Goal: Book appointment/travel/reservation

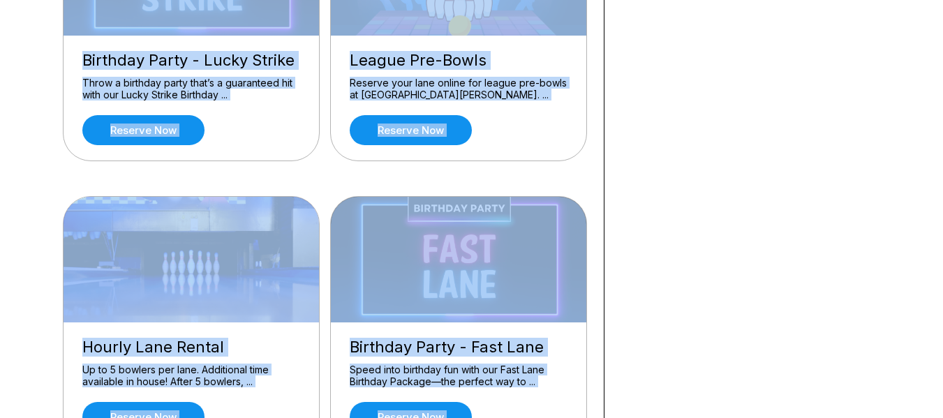
scroll to position [553, 0]
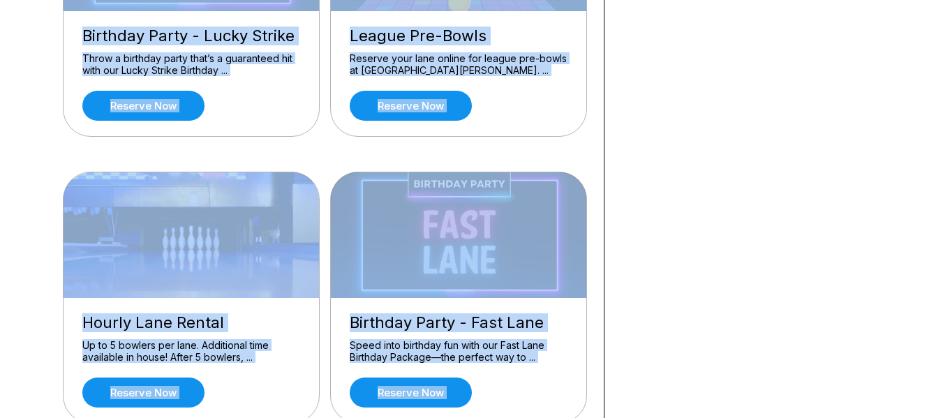
click at [267, 323] on div "Hourly Lane Rental" at bounding box center [191, 322] width 218 height 19
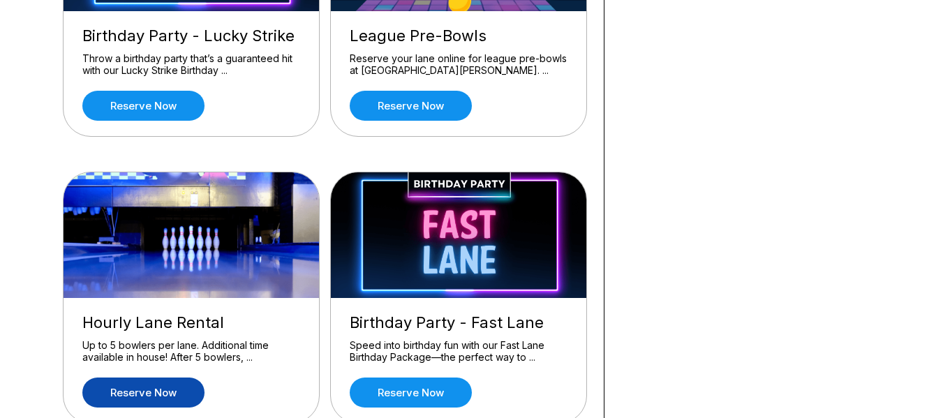
click at [177, 396] on link "Reserve now" at bounding box center [143, 393] width 122 height 30
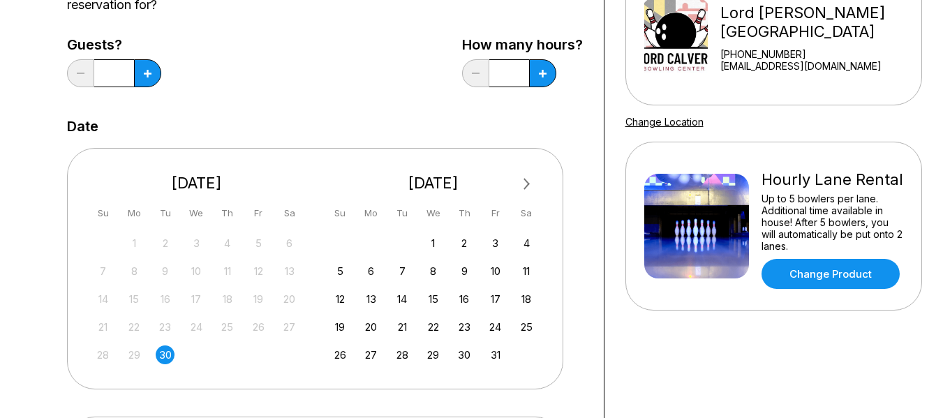
scroll to position [179, 0]
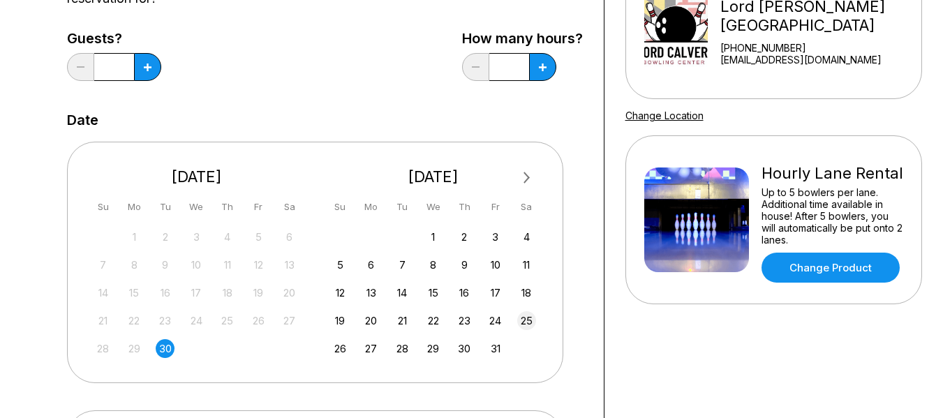
click at [532, 321] on div "25" at bounding box center [526, 320] width 19 height 19
click at [144, 69] on icon at bounding box center [148, 68] width 8 height 8
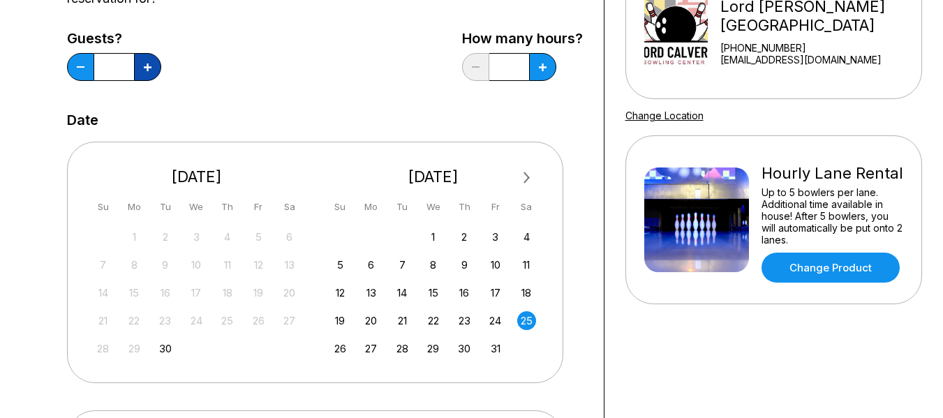
click at [144, 69] on icon at bounding box center [148, 68] width 8 height 8
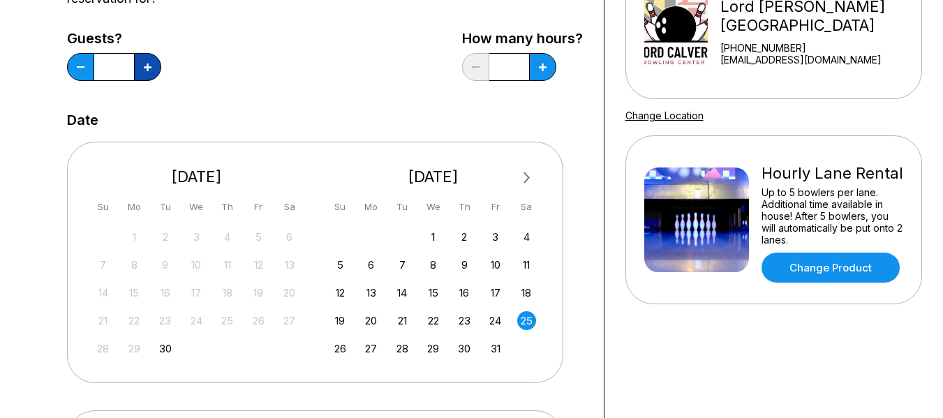
click at [144, 69] on icon at bounding box center [148, 68] width 8 height 8
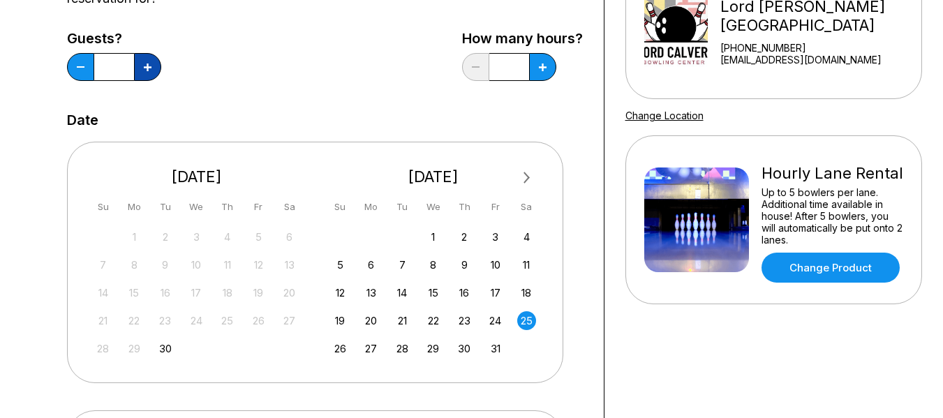
click at [144, 69] on icon at bounding box center [148, 68] width 8 height 8
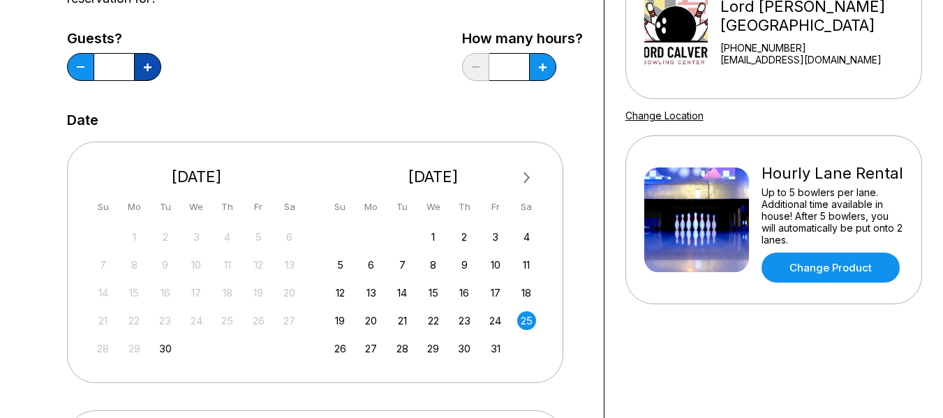
click at [144, 69] on icon at bounding box center [148, 68] width 8 height 8
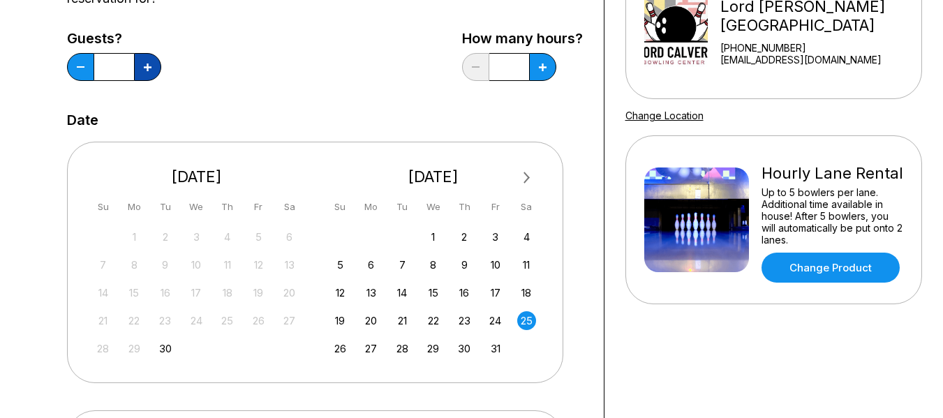
type input "**"
click at [546, 70] on button at bounding box center [542, 67] width 27 height 28
click at [545, 79] on button at bounding box center [542, 67] width 27 height 28
type input "*"
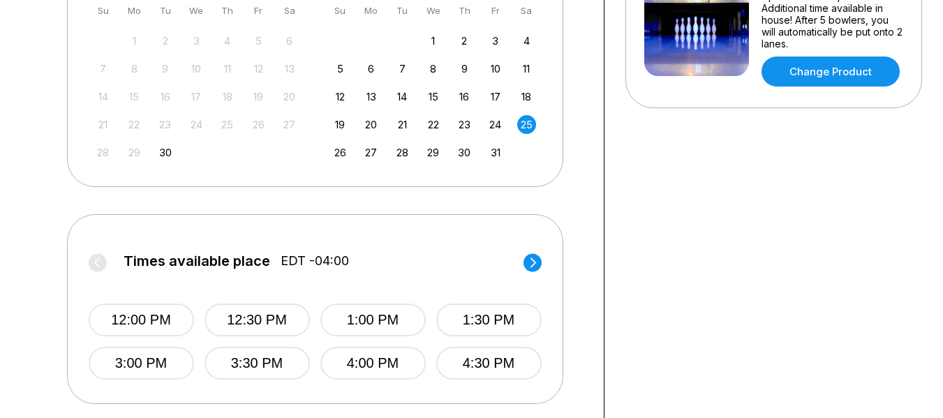
scroll to position [394, 0]
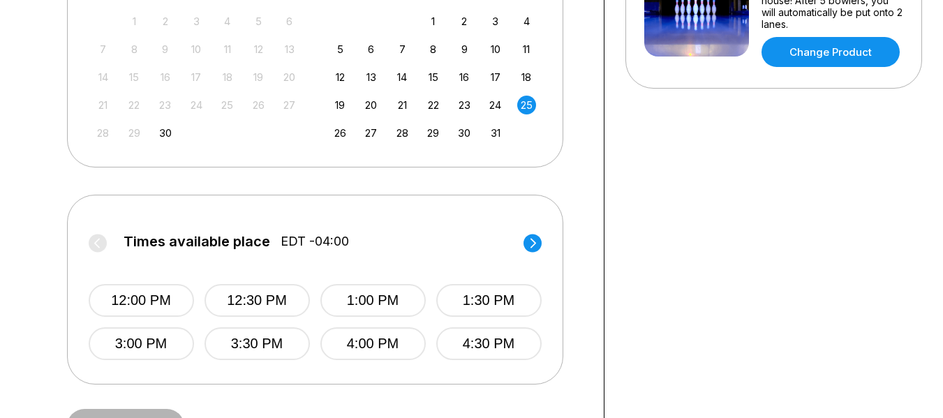
click at [528, 240] on circle at bounding box center [532, 243] width 18 height 18
click at [479, 295] on button "6:30 PM" at bounding box center [488, 300] width 105 height 33
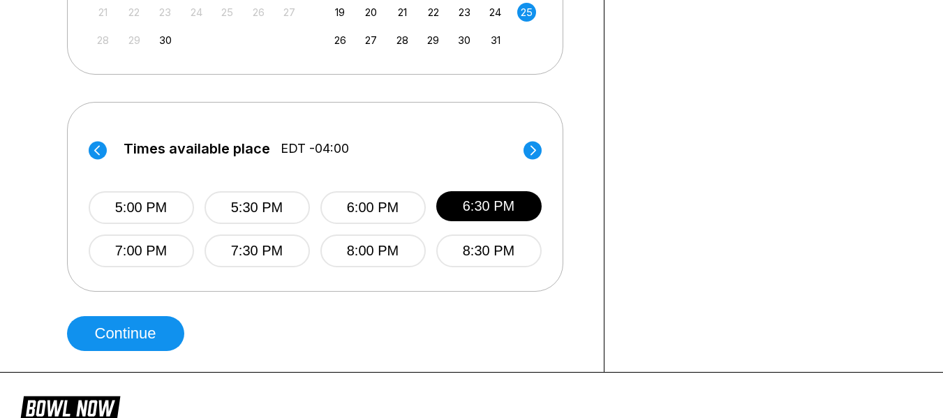
scroll to position [502, 0]
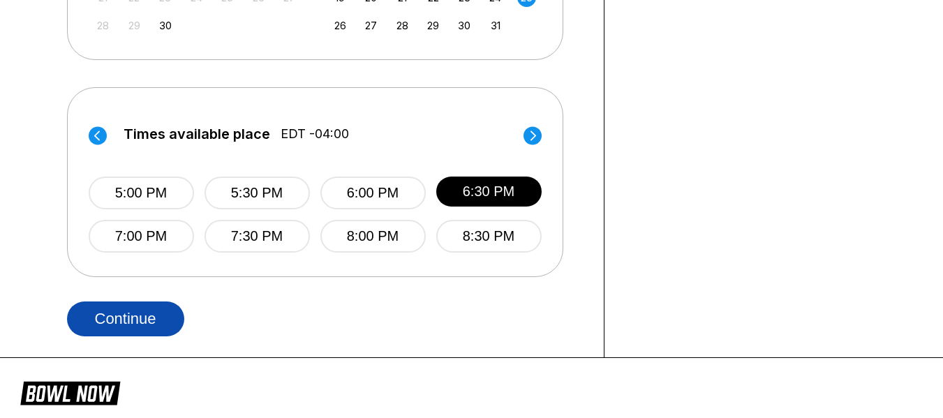
click at [87, 318] on button "Continue" at bounding box center [125, 318] width 117 height 35
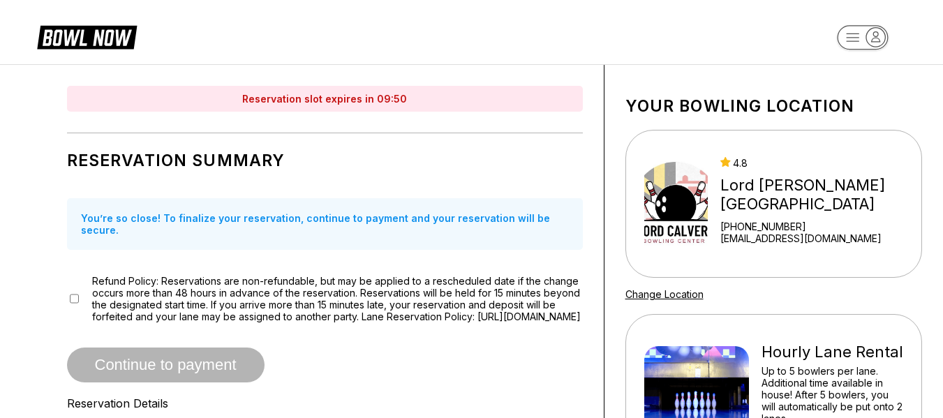
click at [132, 365] on span "Continue to payment" at bounding box center [166, 366] width 198 height 14
click at [201, 360] on span "Continue to payment" at bounding box center [166, 366] width 198 height 14
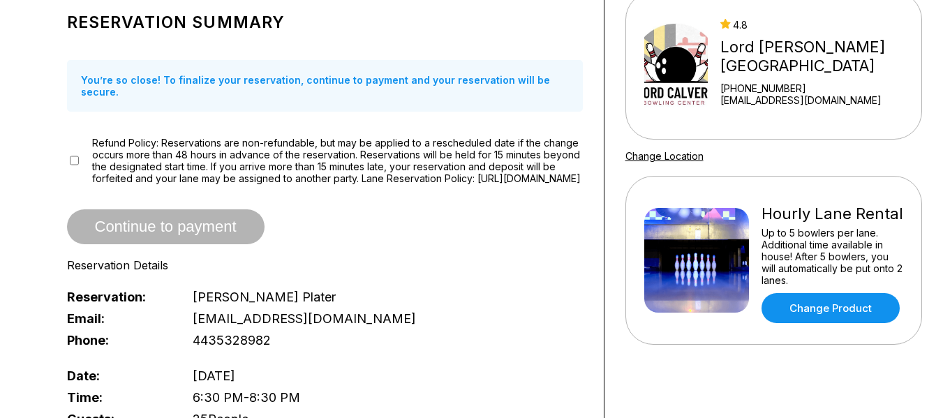
scroll to position [202, 0]
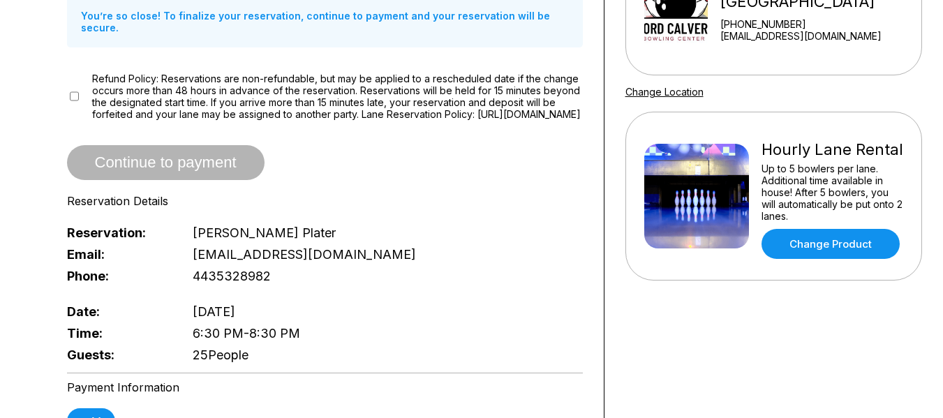
click at [214, 160] on span "Continue to payment" at bounding box center [166, 163] width 198 height 14
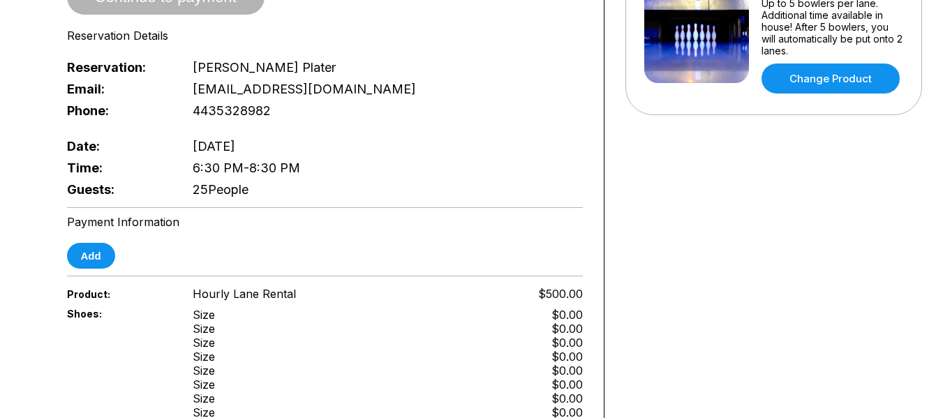
scroll to position [386, 0]
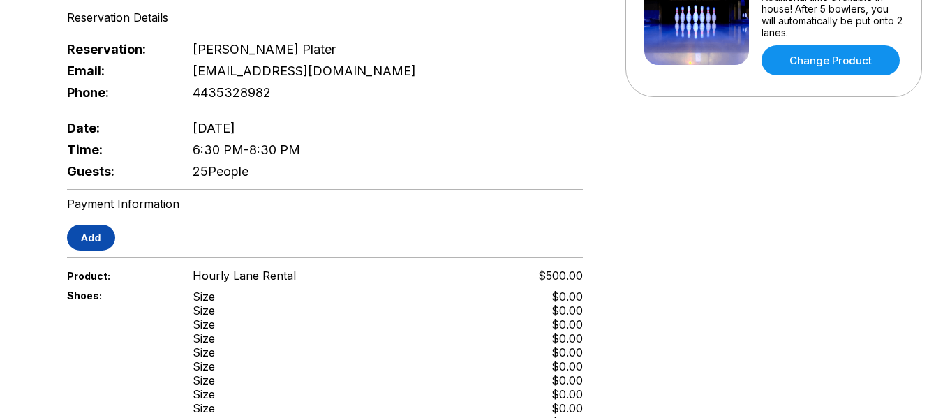
click at [88, 230] on button "Add" at bounding box center [91, 238] width 48 height 26
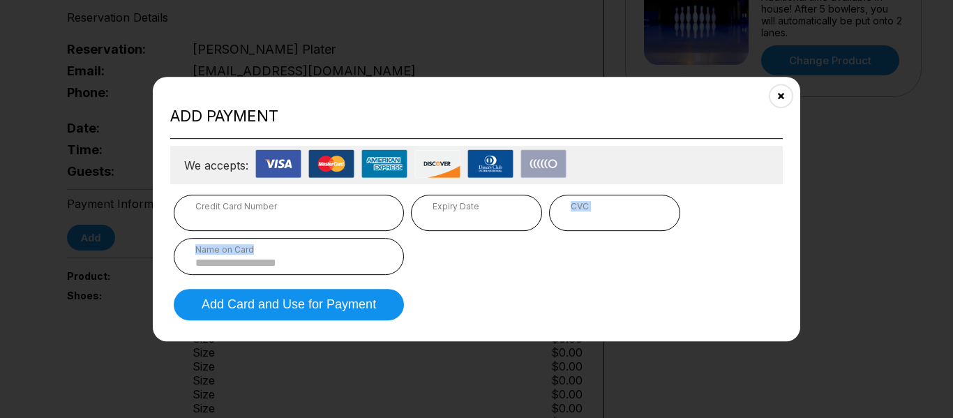
drag, startPoint x: 425, startPoint y: 248, endPoint x: 425, endPoint y: 259, distance: 11.2
click at [425, 259] on div "Credit Card Number Expiry Date CVC Name on Card" at bounding box center [477, 235] width 606 height 80
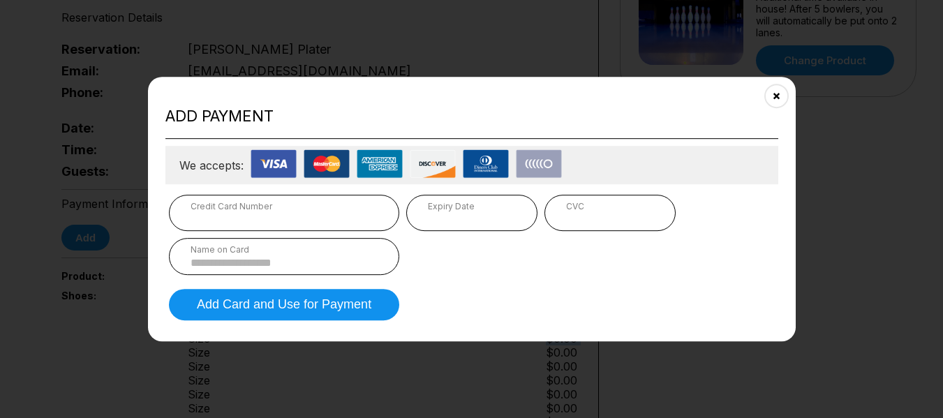
drag, startPoint x: 554, startPoint y: 344, endPoint x: 560, endPoint y: 341, distance: 7.2
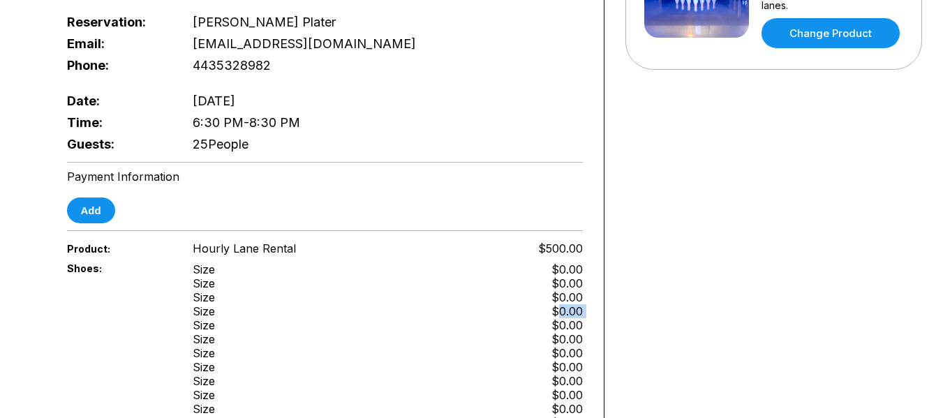
scroll to position [267, 0]
